Goal: Obtain resource: Download file/media

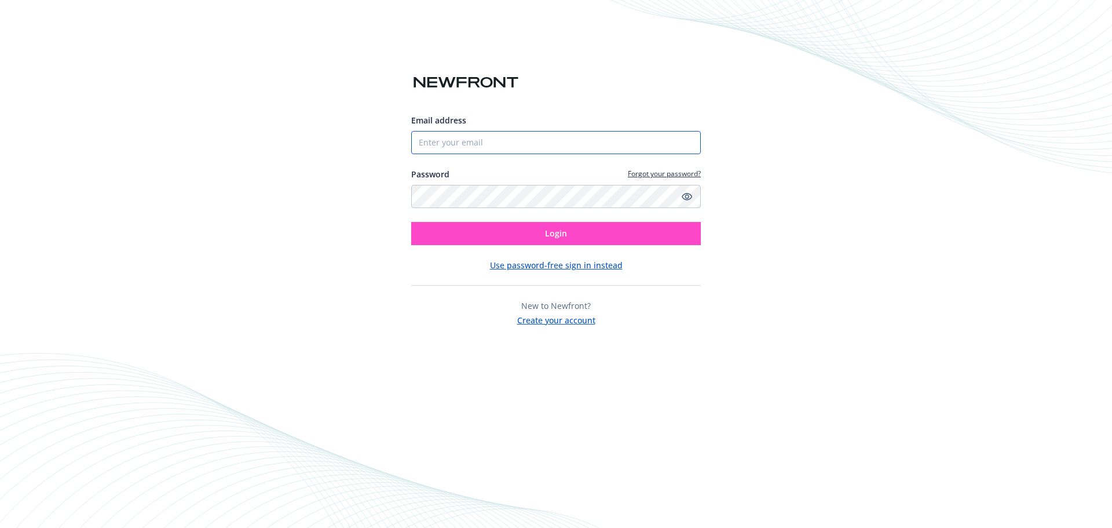
type input "[PERSON_NAME][EMAIL_ADDRESS][PERSON_NAME][DOMAIN_NAME]"
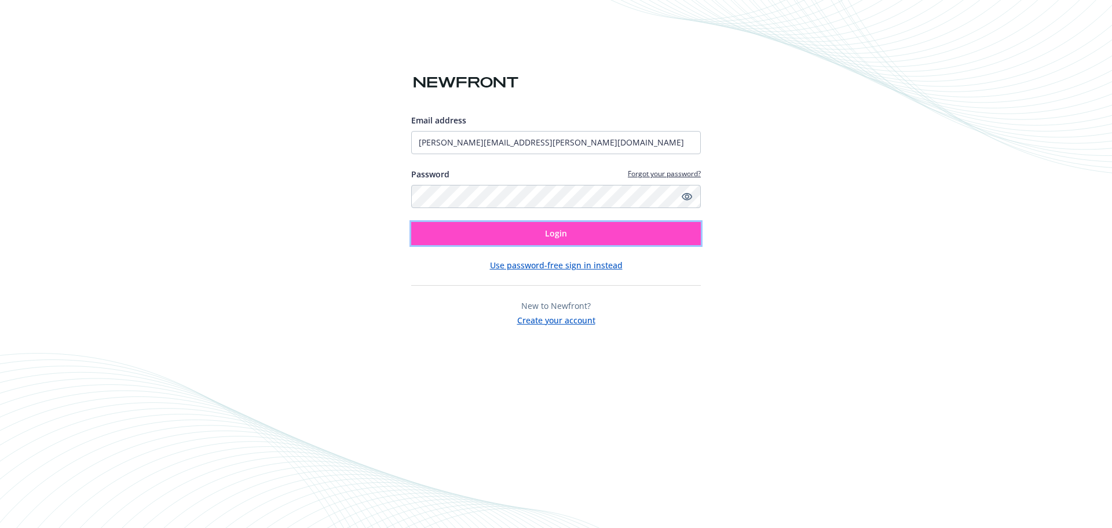
click at [530, 235] on button "Login" at bounding box center [556, 233] width 290 height 23
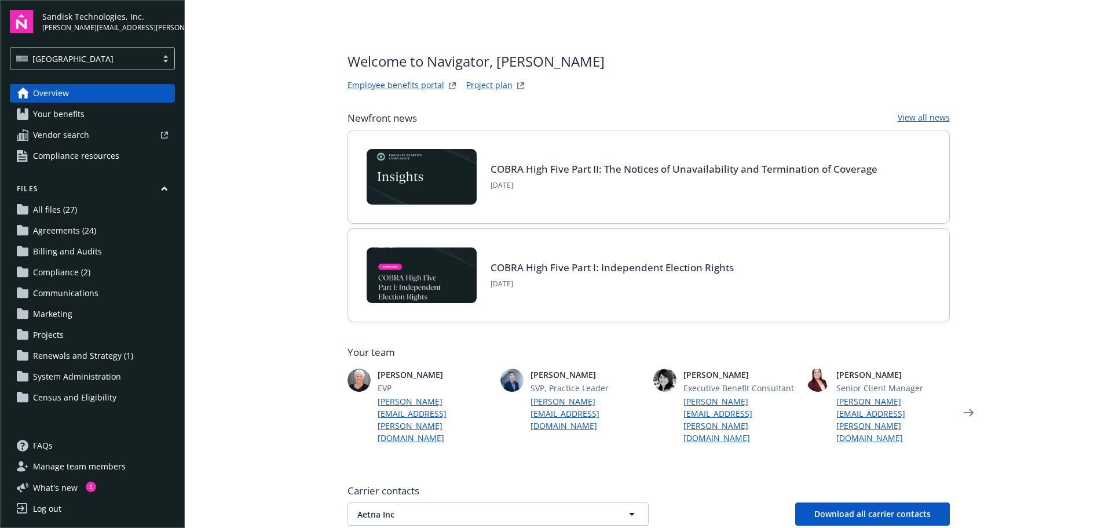
click at [471, 83] on link "Project plan" at bounding box center [489, 86] width 46 height 14
